Goal: Transaction & Acquisition: Book appointment/travel/reservation

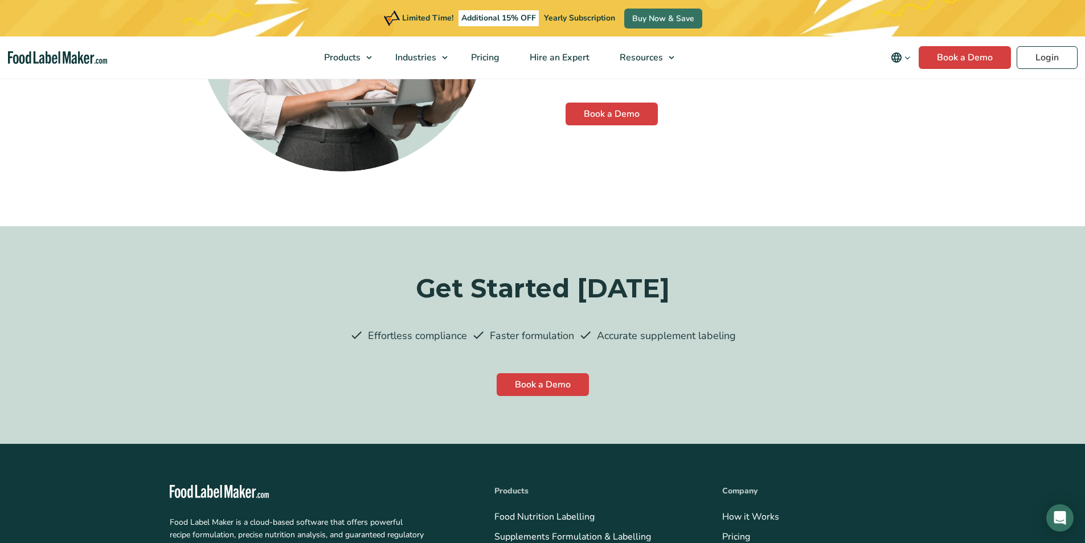
scroll to position [3176, 0]
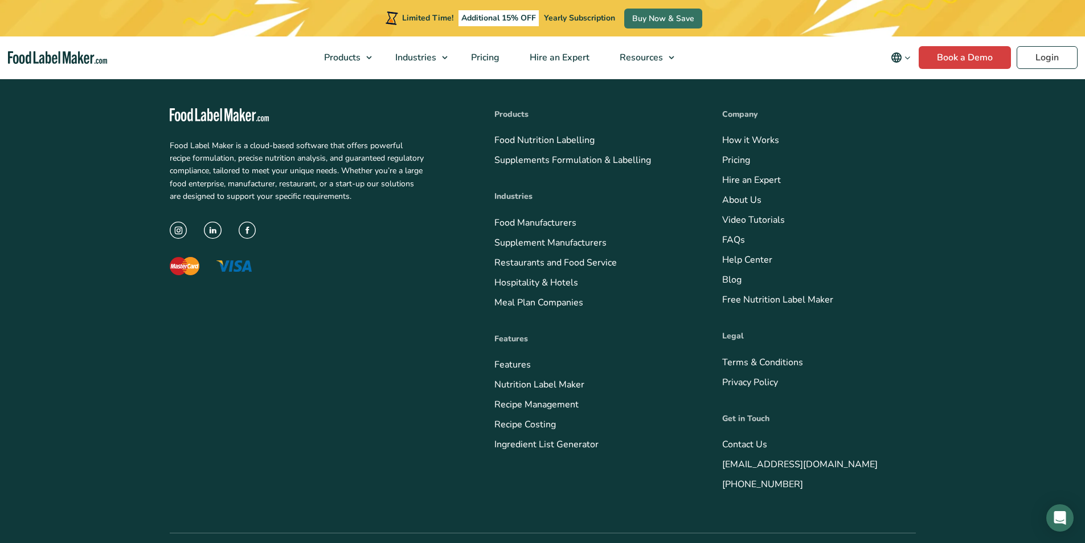
click at [494, 296] on link "Meal Plan Companies" at bounding box center [538, 302] width 89 height 13
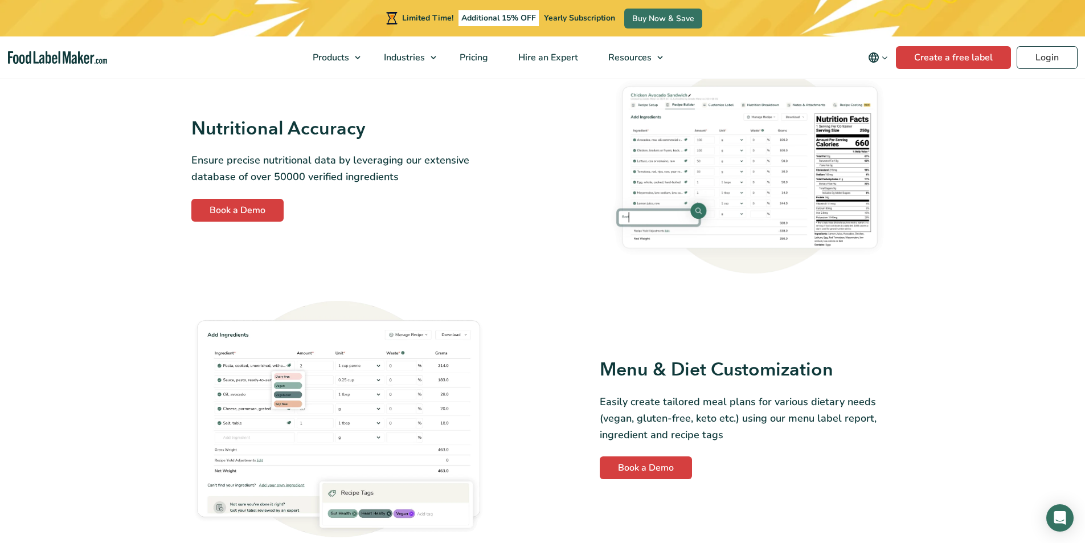
scroll to position [968, 0]
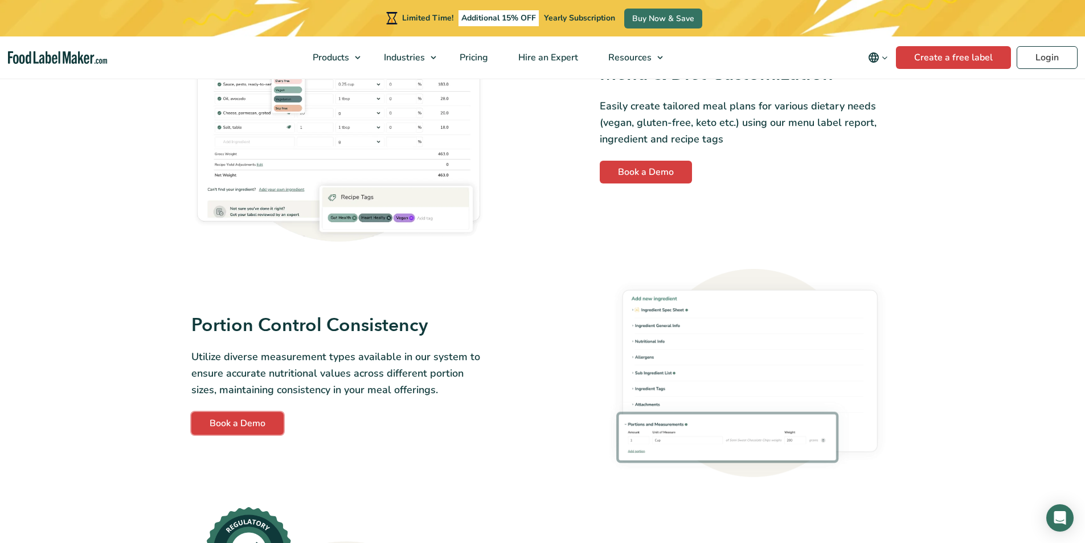
click at [191, 412] on link "Book a Demo" at bounding box center [237, 423] width 92 height 23
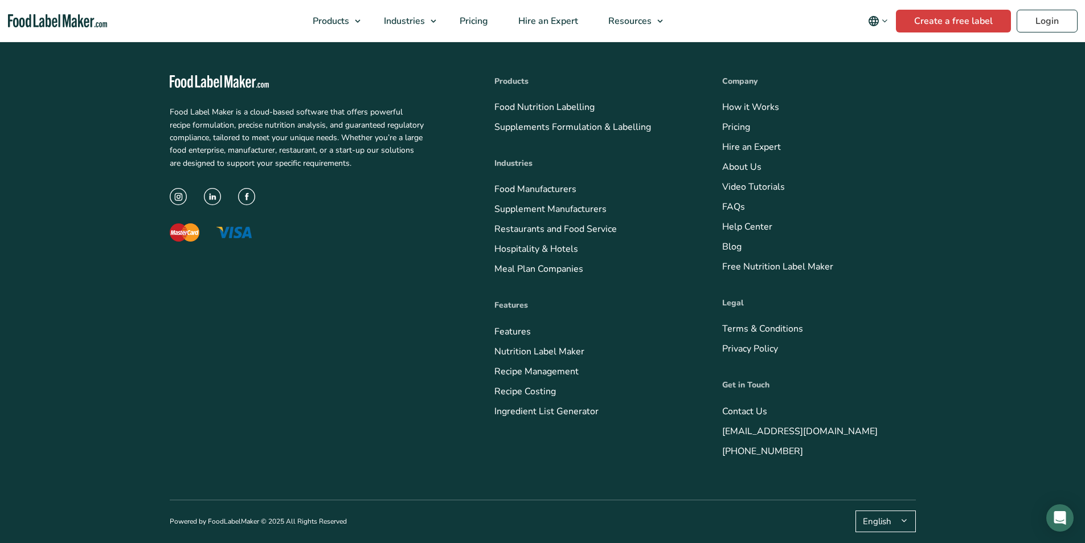
scroll to position [712, 0]
